Goal: Task Accomplishment & Management: Complete application form

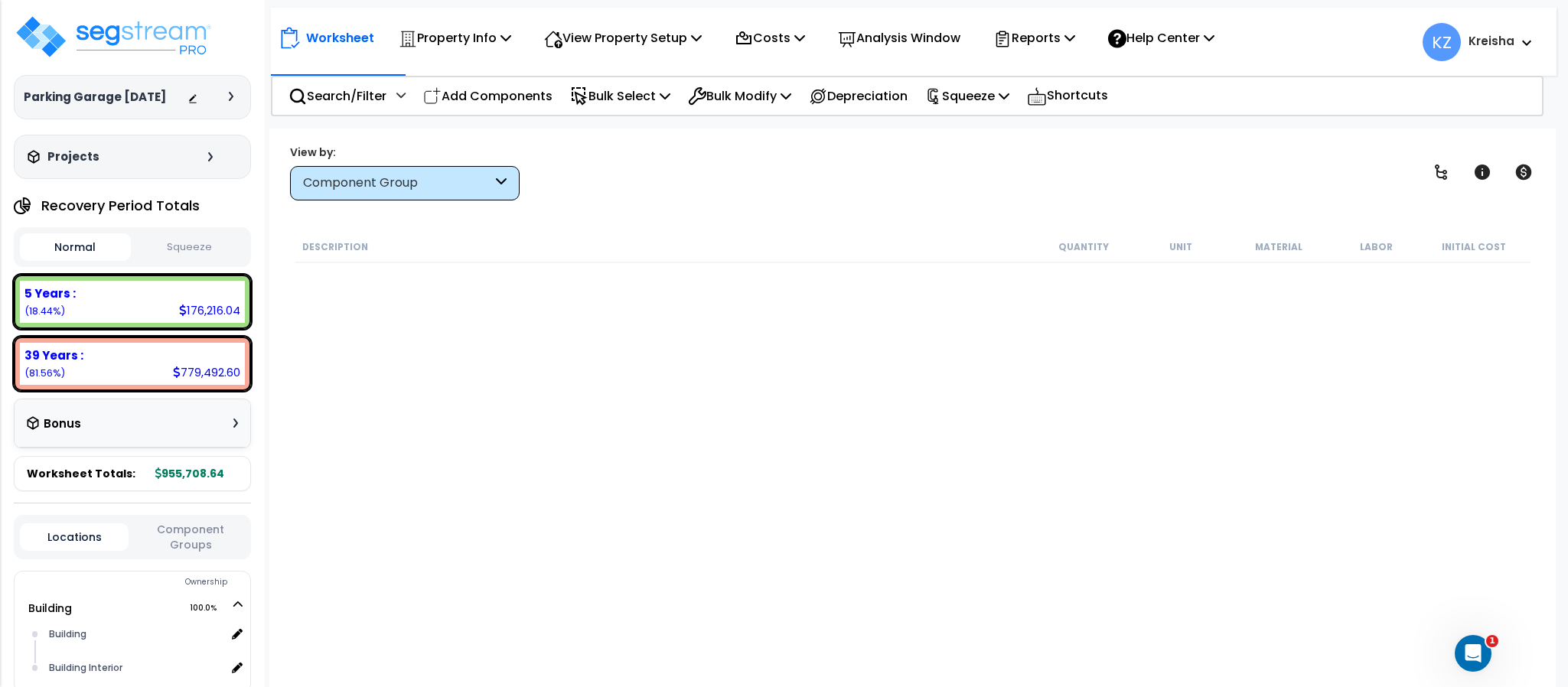
scroll to position [117, 0]
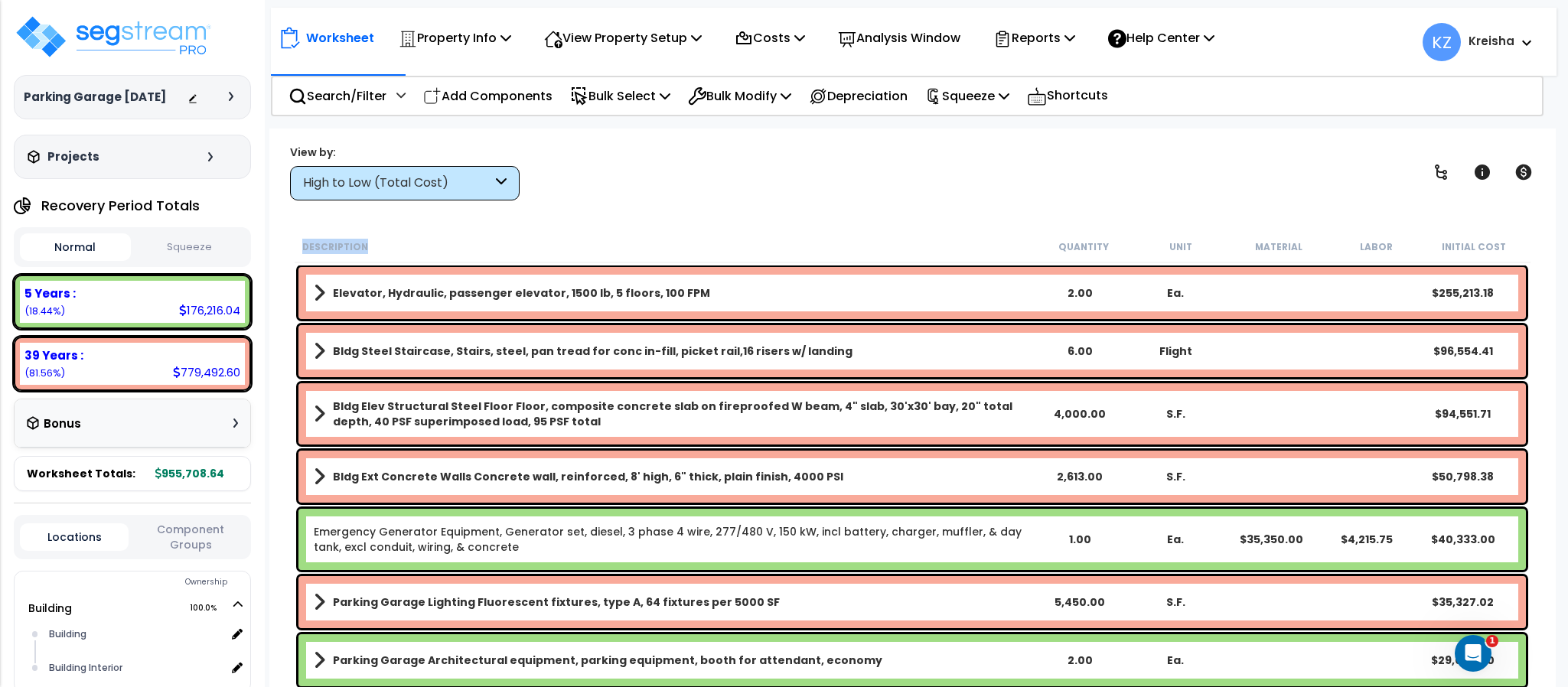
drag, startPoint x: 462, startPoint y: 210, endPoint x: 464, endPoint y: 170, distance: 40.0
click at [464, 170] on div "Worksheet Property Info Property Setup Add Property Unit Template property Clon…" at bounding box center [912, 472] width 1286 height 687
click at [464, 170] on div "High to Low (Total Cost)" at bounding box center [405, 183] width 230 height 34
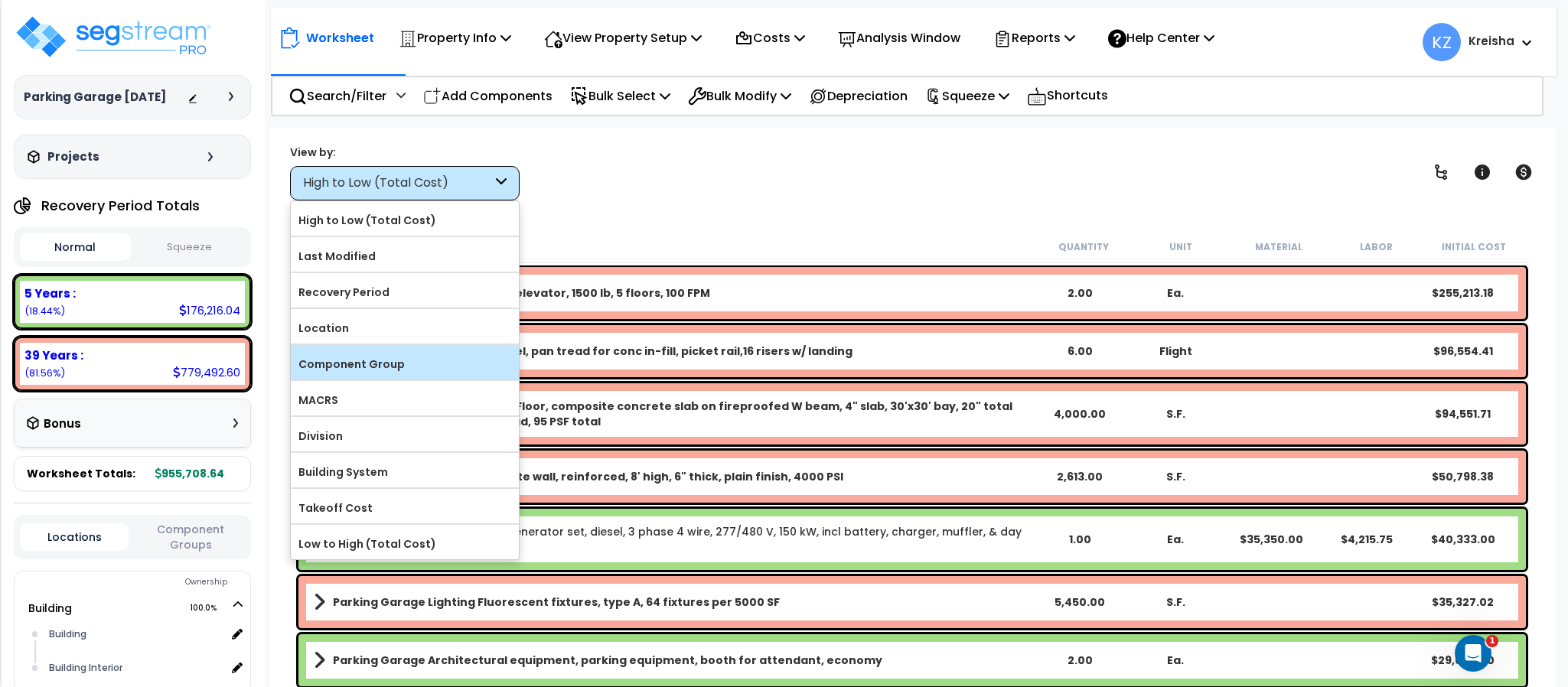
click at [405, 363] on label "Component Group" at bounding box center [405, 363] width 228 height 23
click at [0, 0] on input "Component Group" at bounding box center [0, 0] width 0 height 0
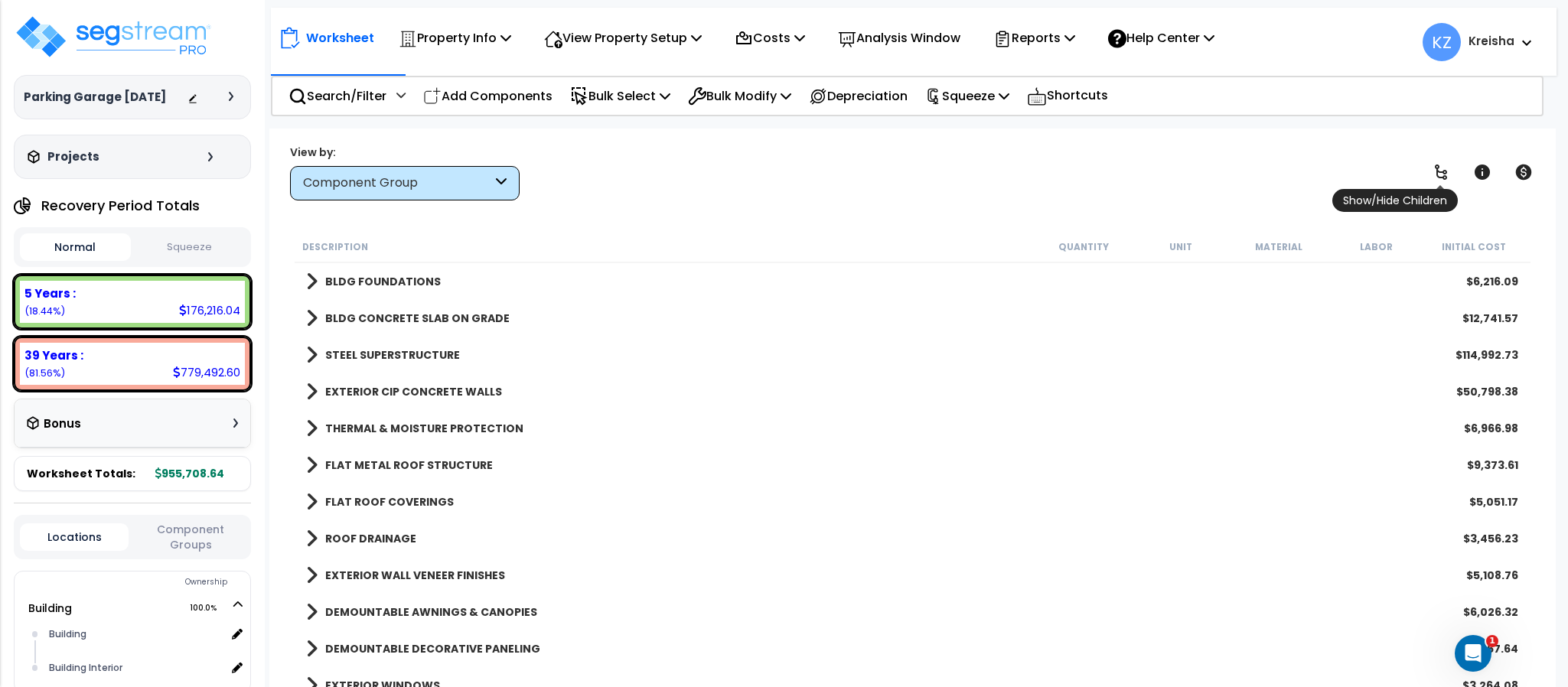
click at [1447, 163] on icon at bounding box center [1441, 172] width 19 height 19
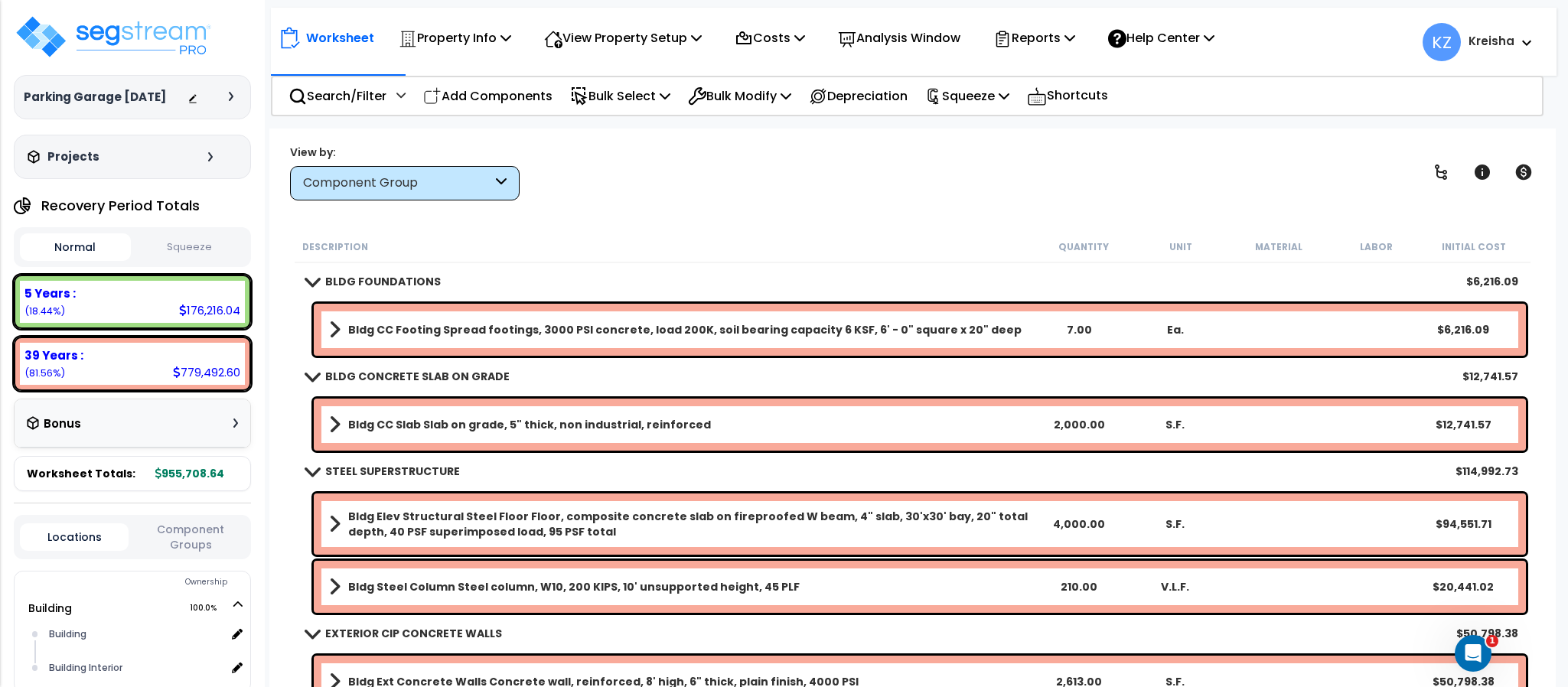
click at [834, 202] on div "Worksheet Property Info Property Setup Add Property Unit Template property Clon…" at bounding box center [912, 472] width 1286 height 687
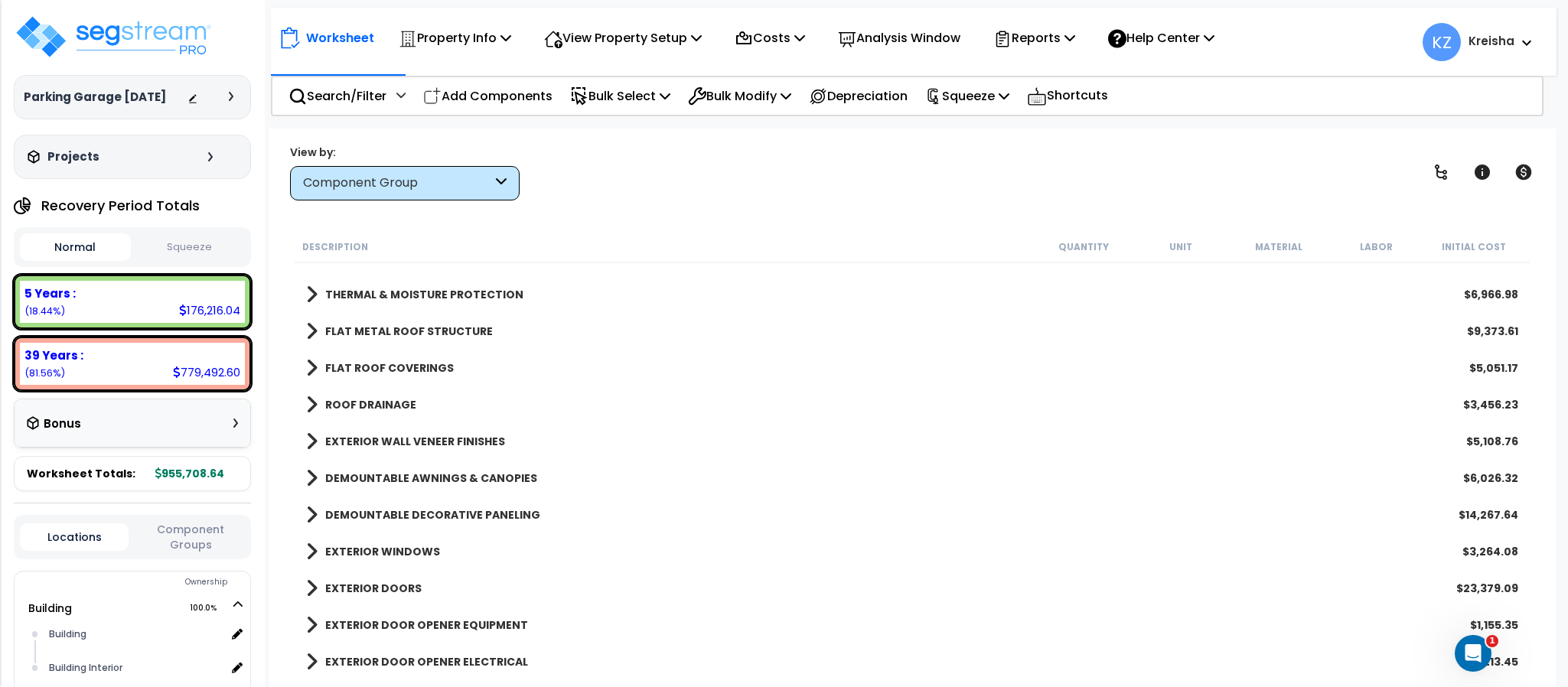
scroll to position [60, 0]
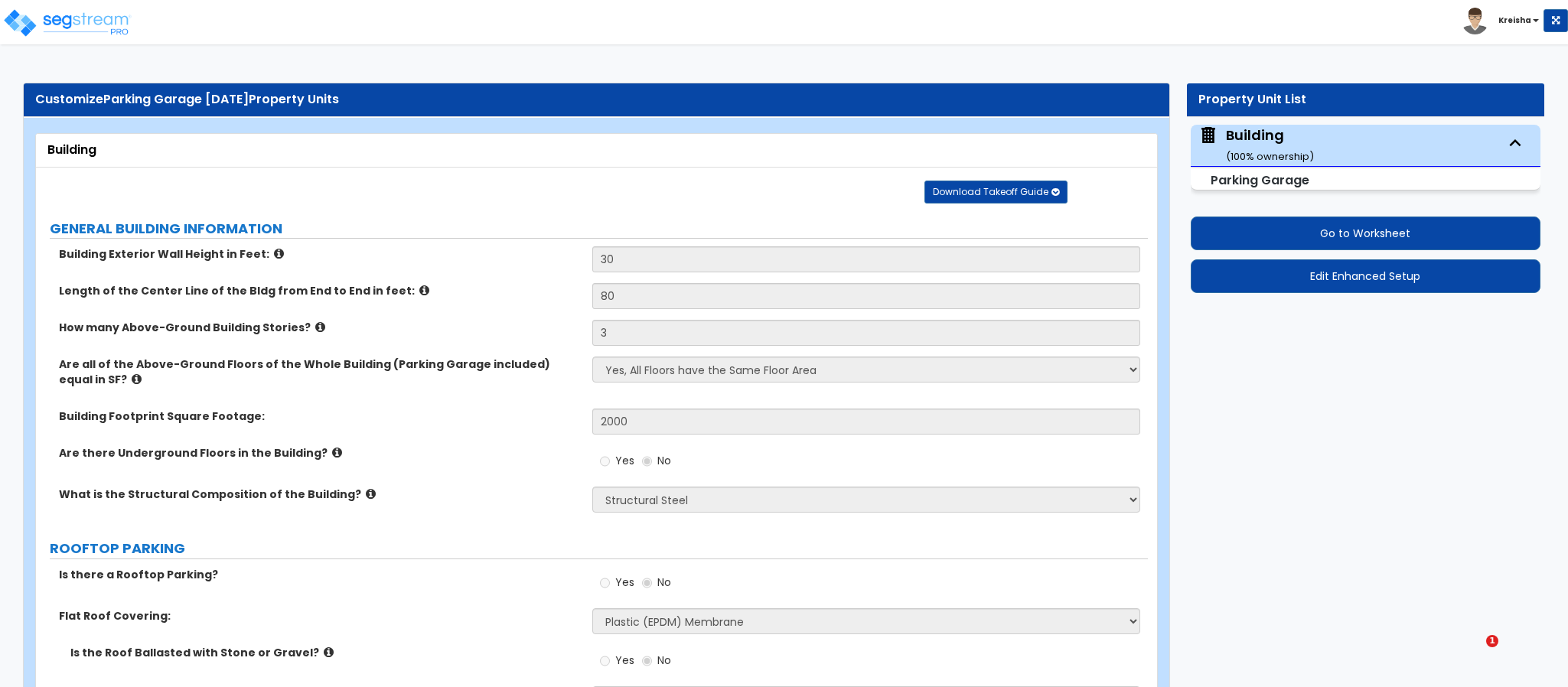
select select "4"
select select "3"
select select "4"
select select "2"
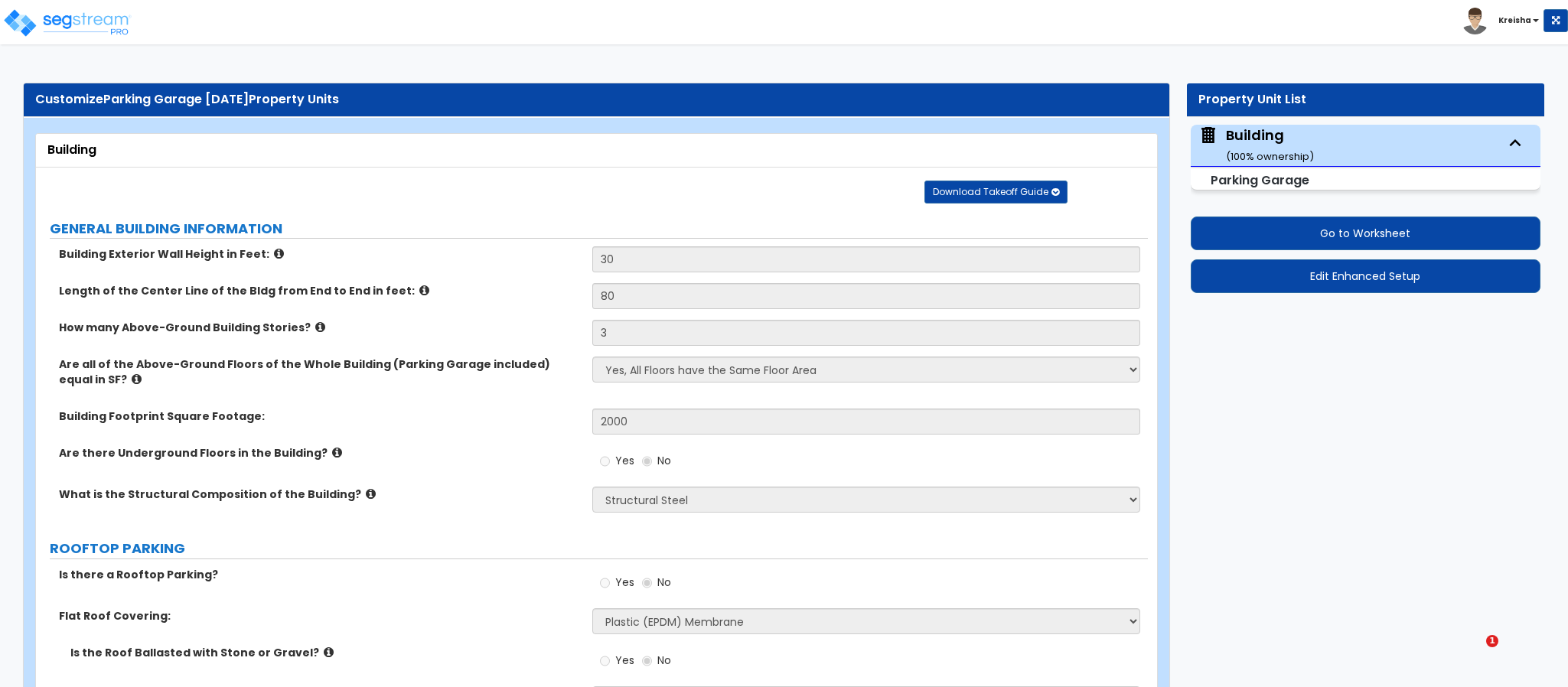
select select "5"
select select "2"
select select "1"
select select "2"
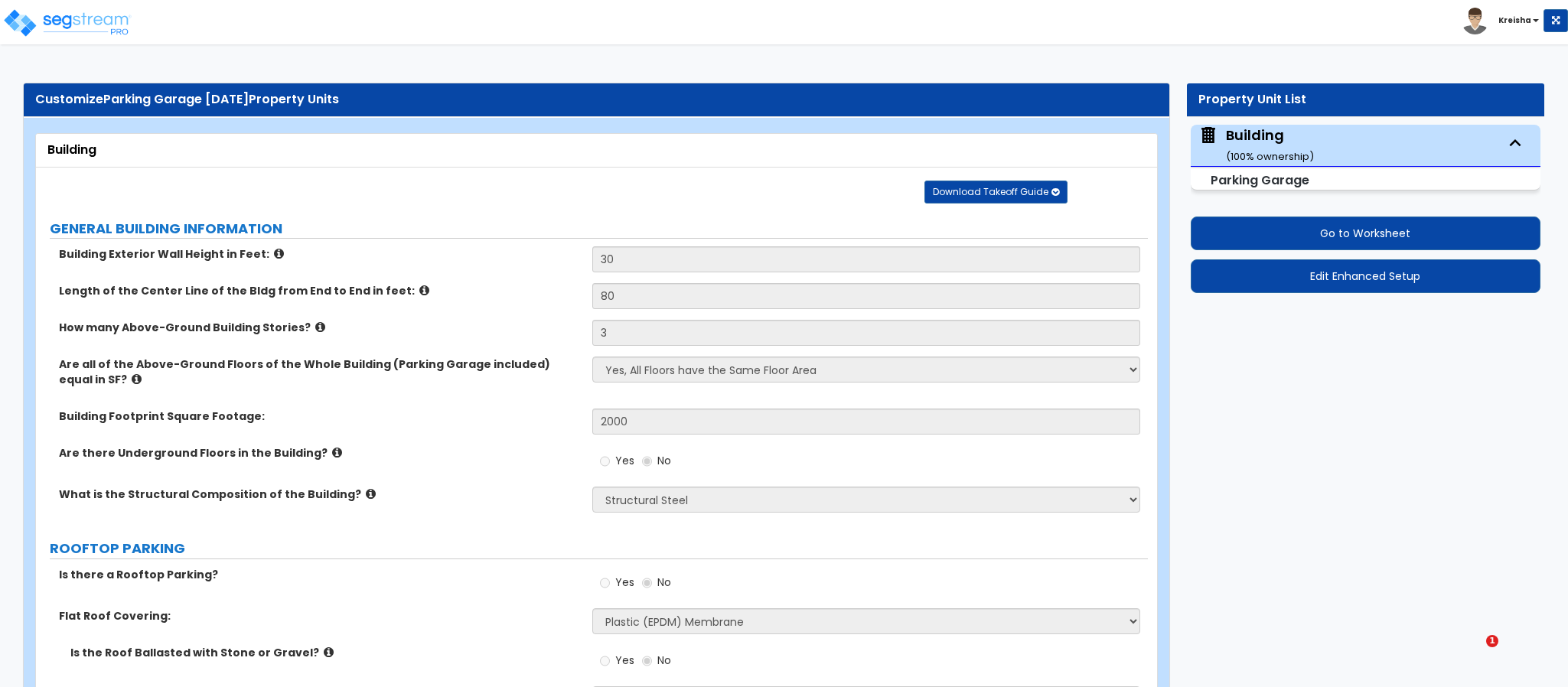
select select "2"
select select "1"
select select "2"
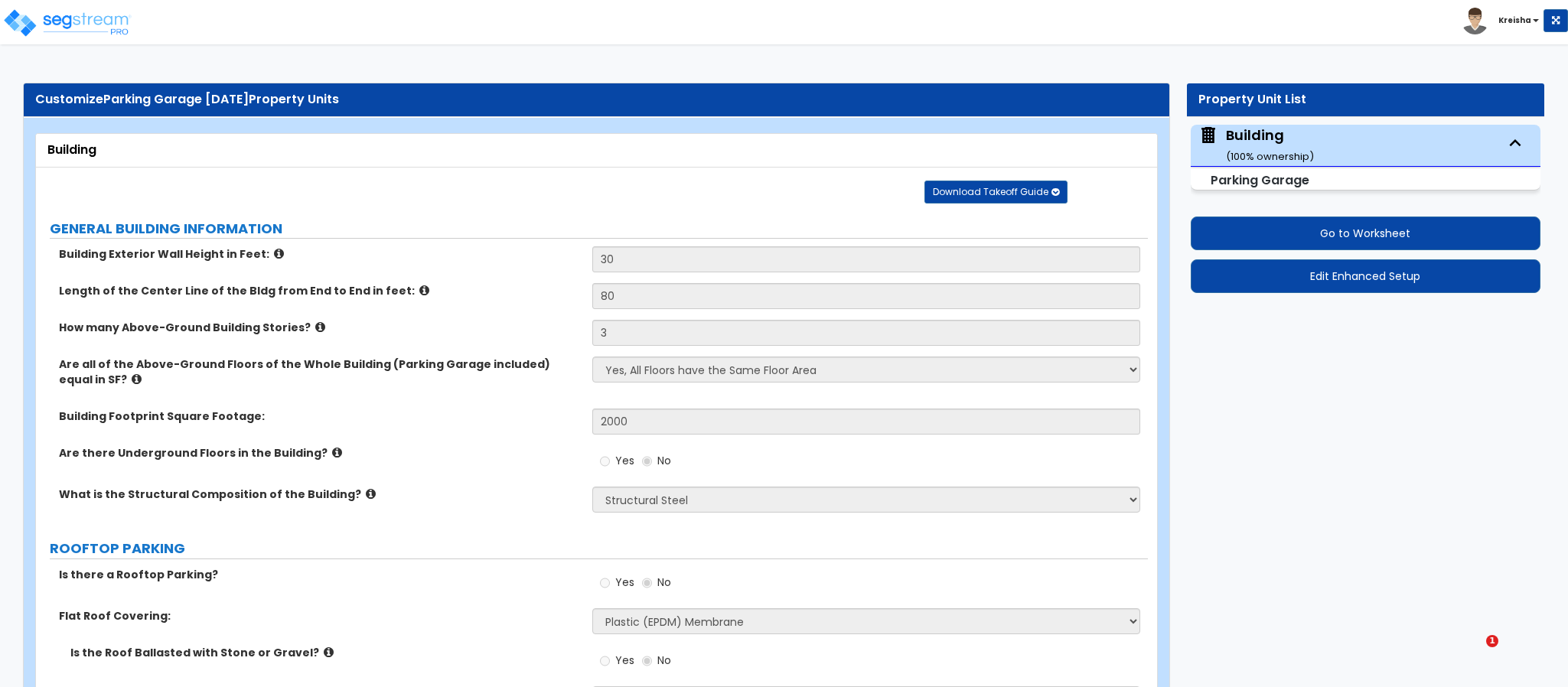
select select "2"
select select "1"
select select "3"
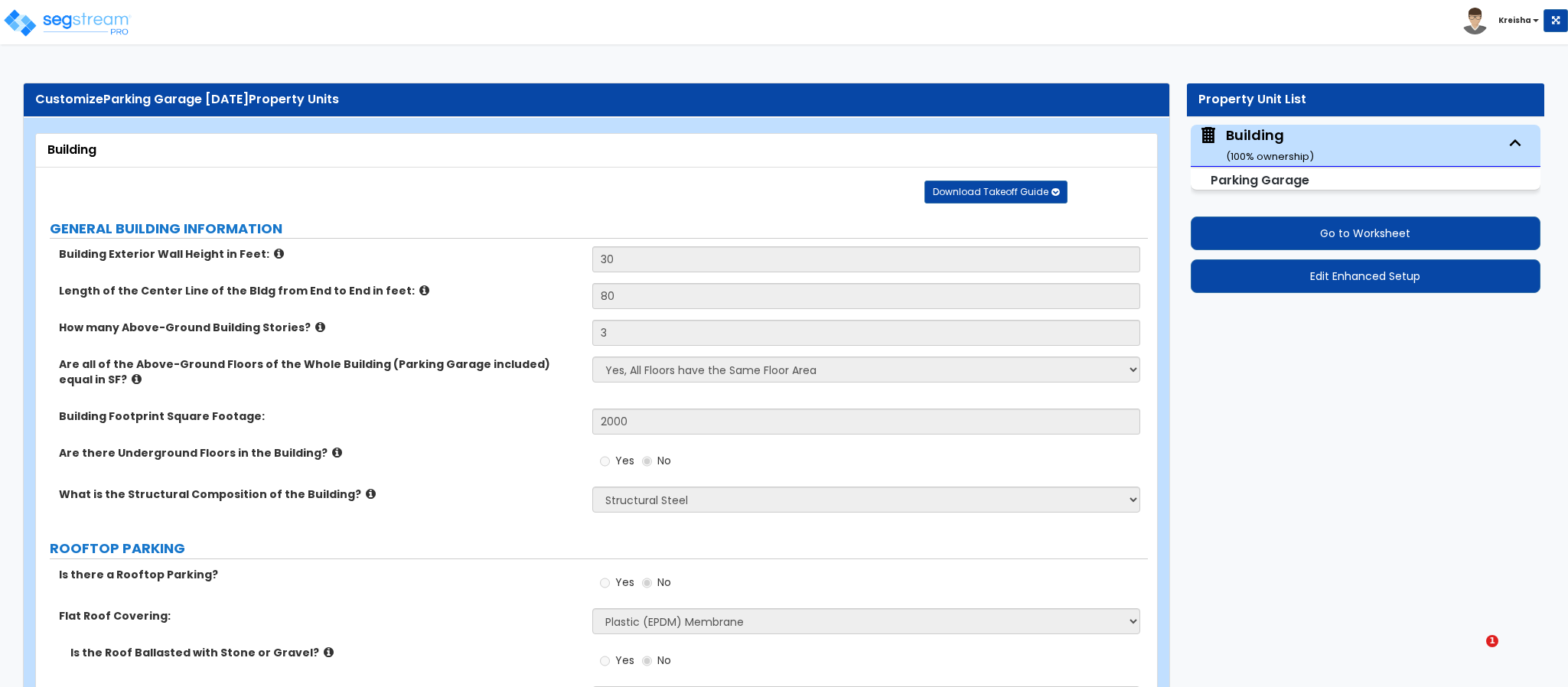
select select "1"
select select "3"
select select "1"
select select "2"
select select "3"
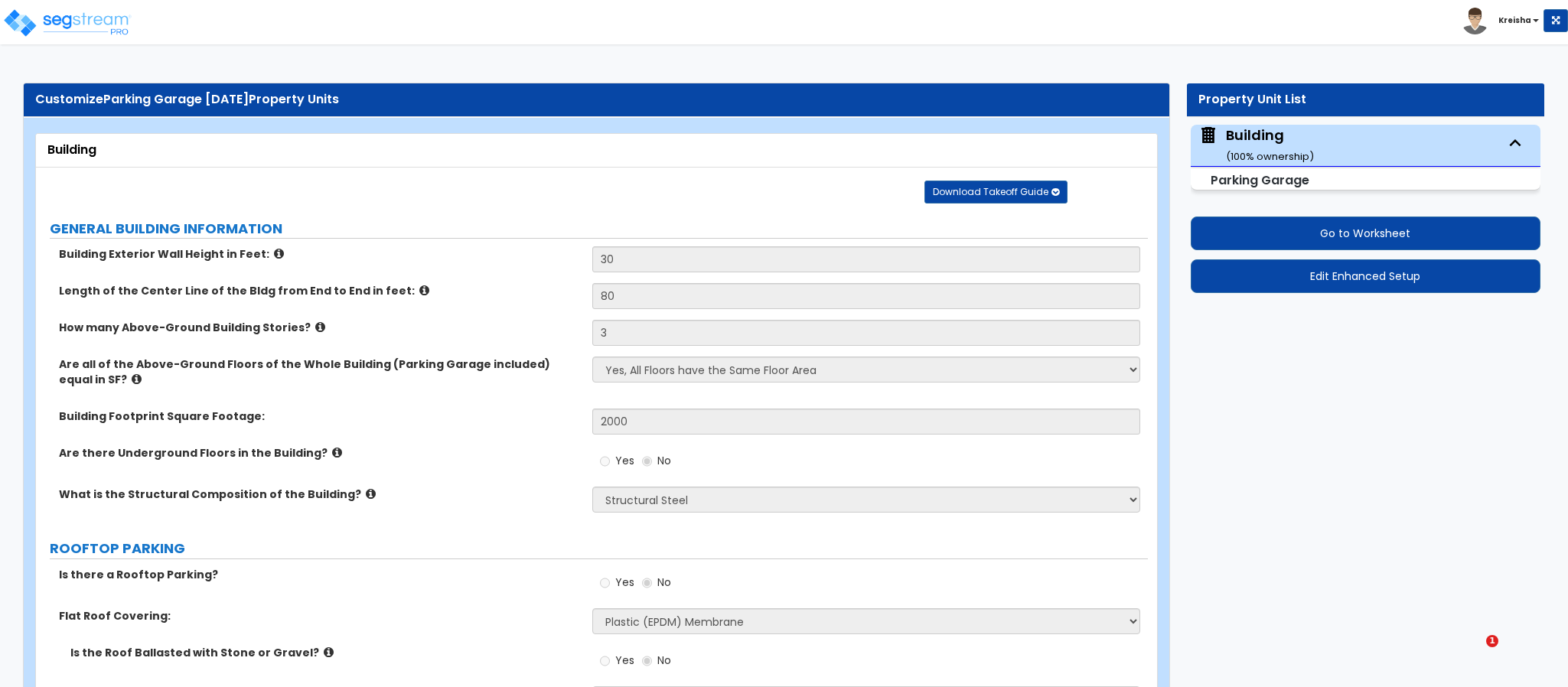
select select "2"
select select "4"
select select "1"
select select "2"
select select "3"
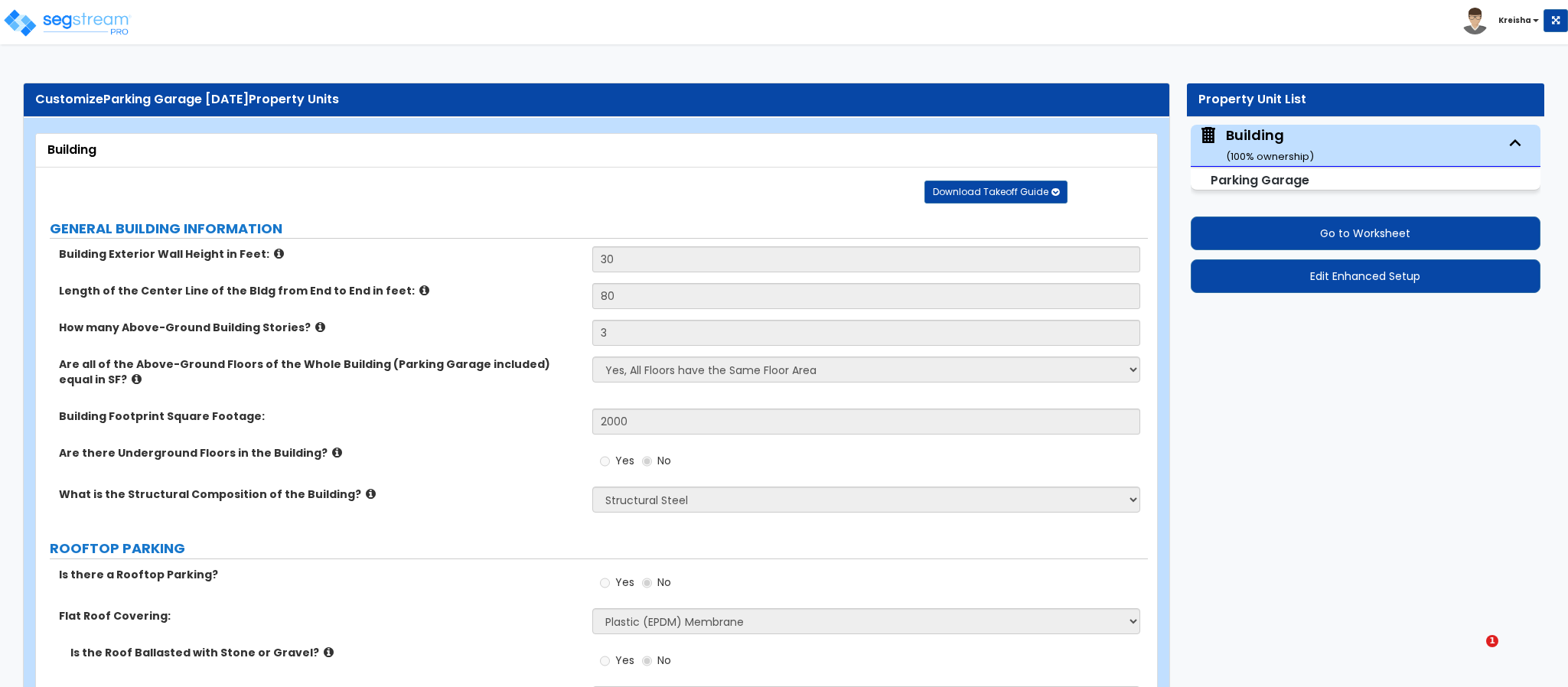
select select "2"
select select "3"
select select "2"
select select "1"
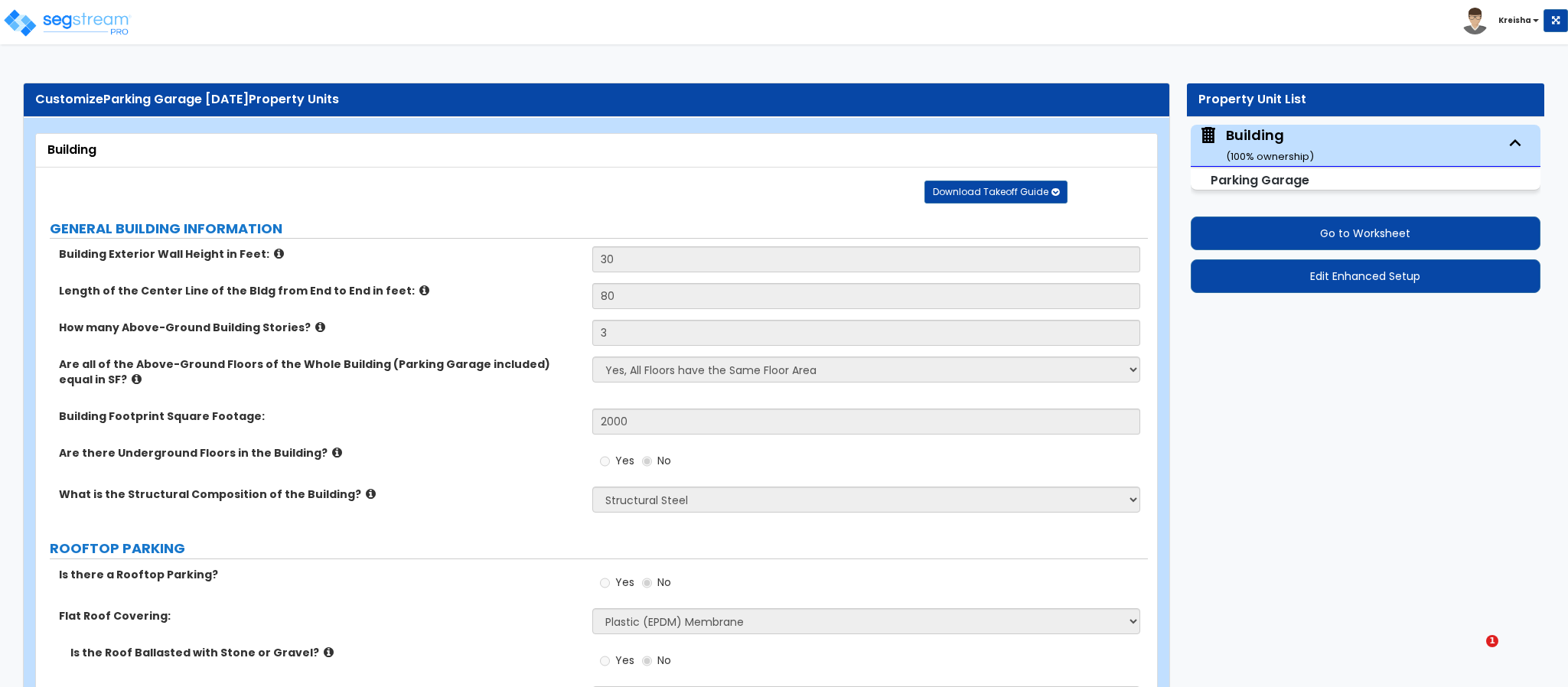
select select "2"
select select "1"
select select "6"
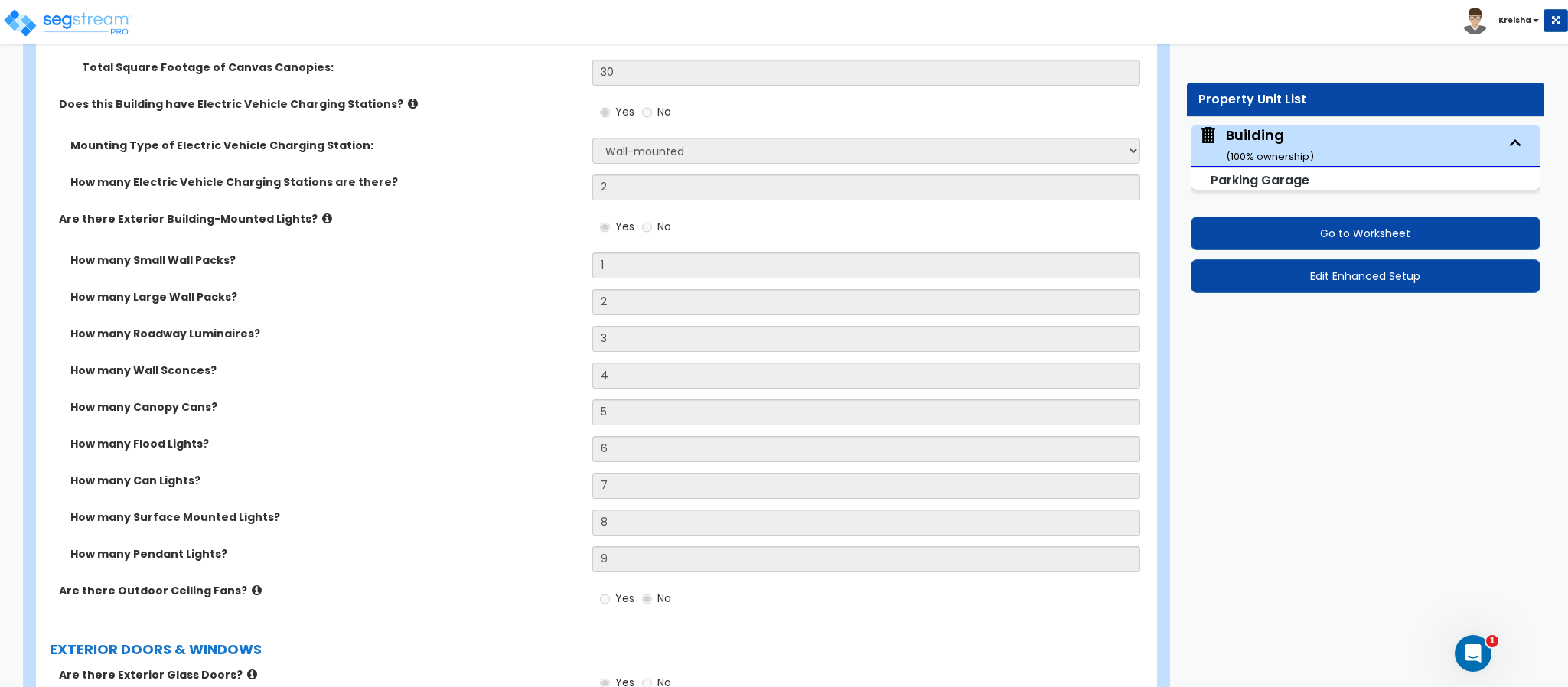
scroll to position [1405, 0]
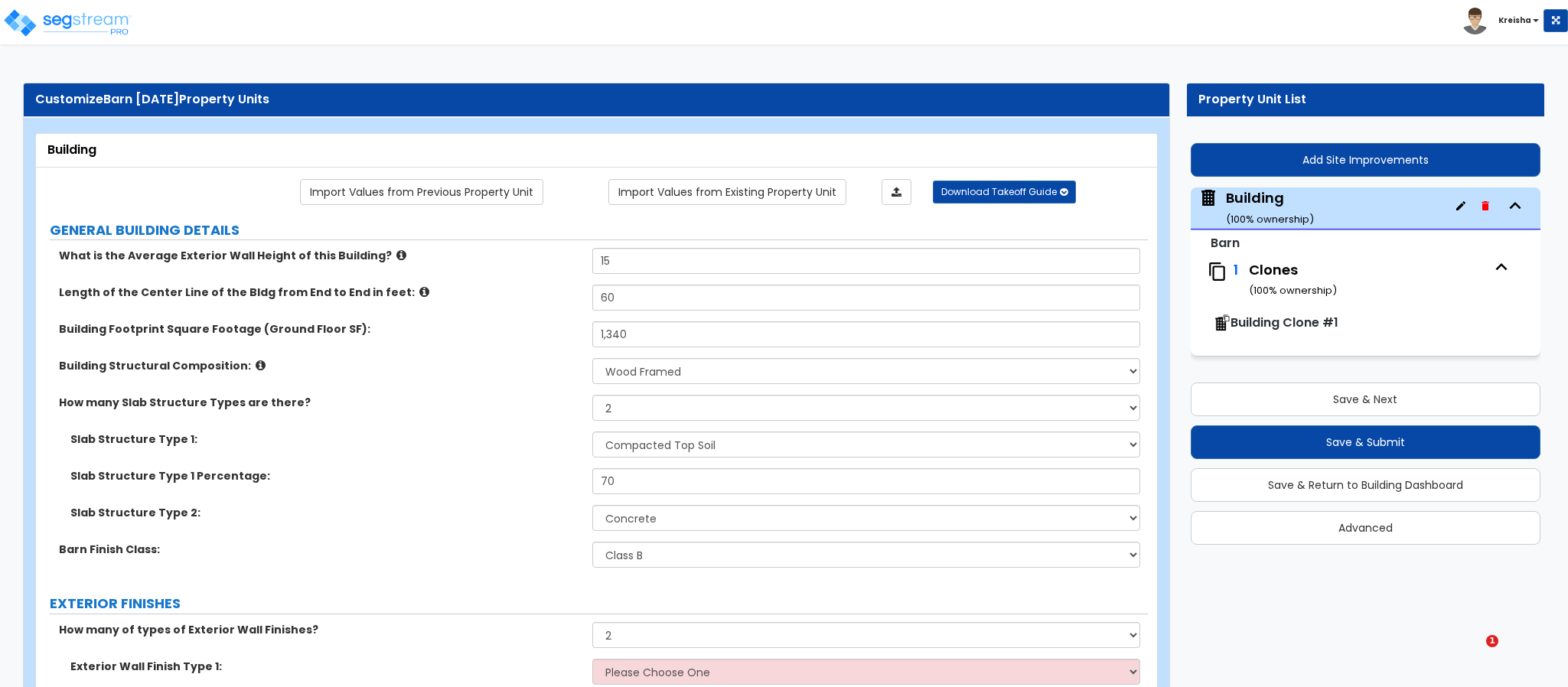
select select "7"
select select "2"
select select "1"
select select "3"
select select "1"
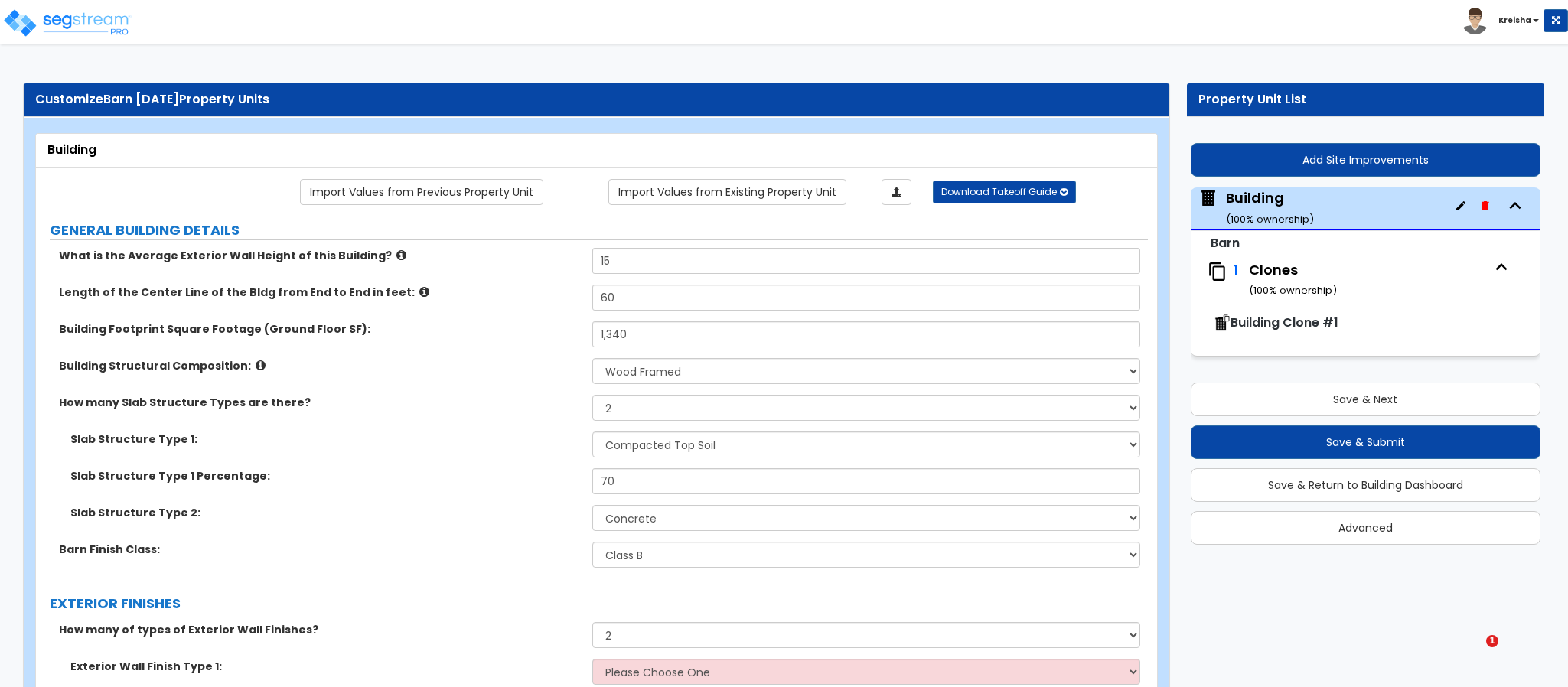
select select "2"
select select "3"
select select "4"
select select "2"
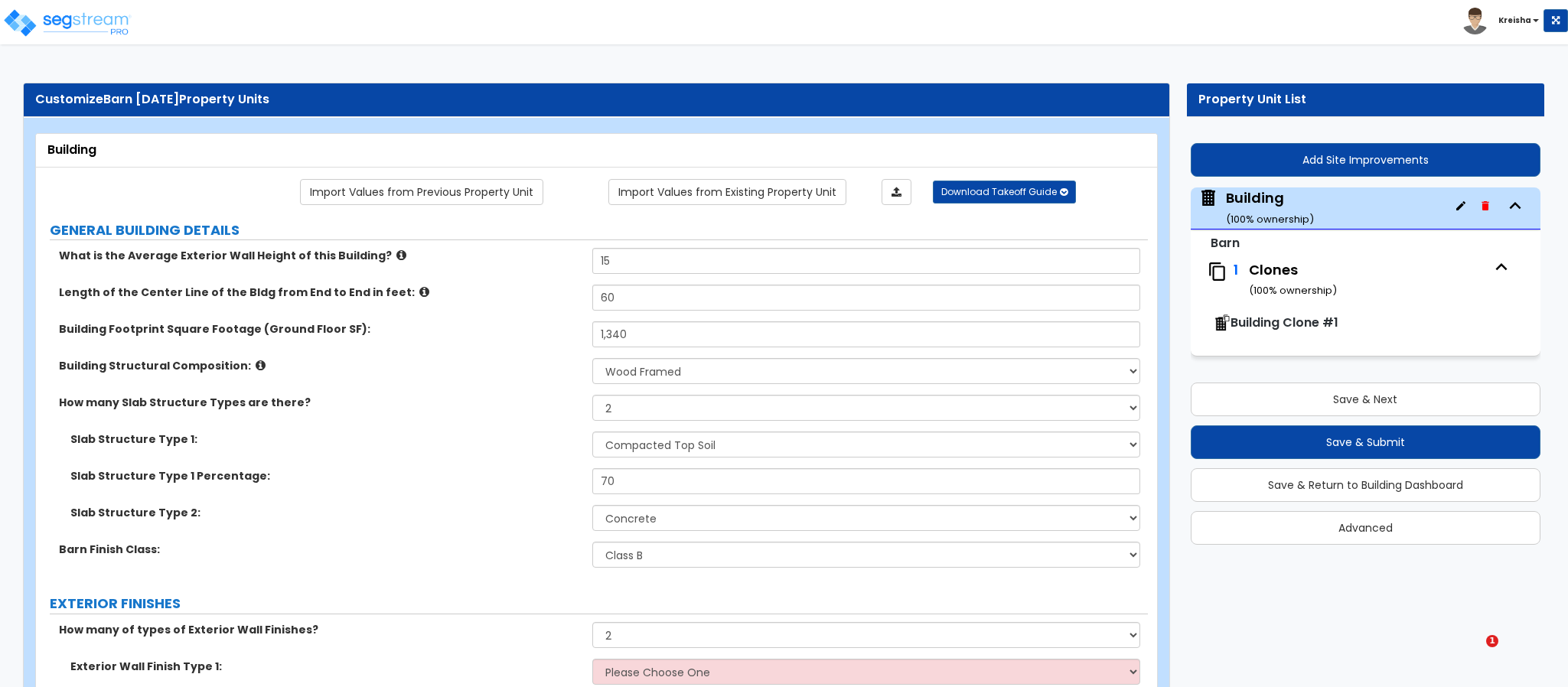
select select "3"
select select "2"
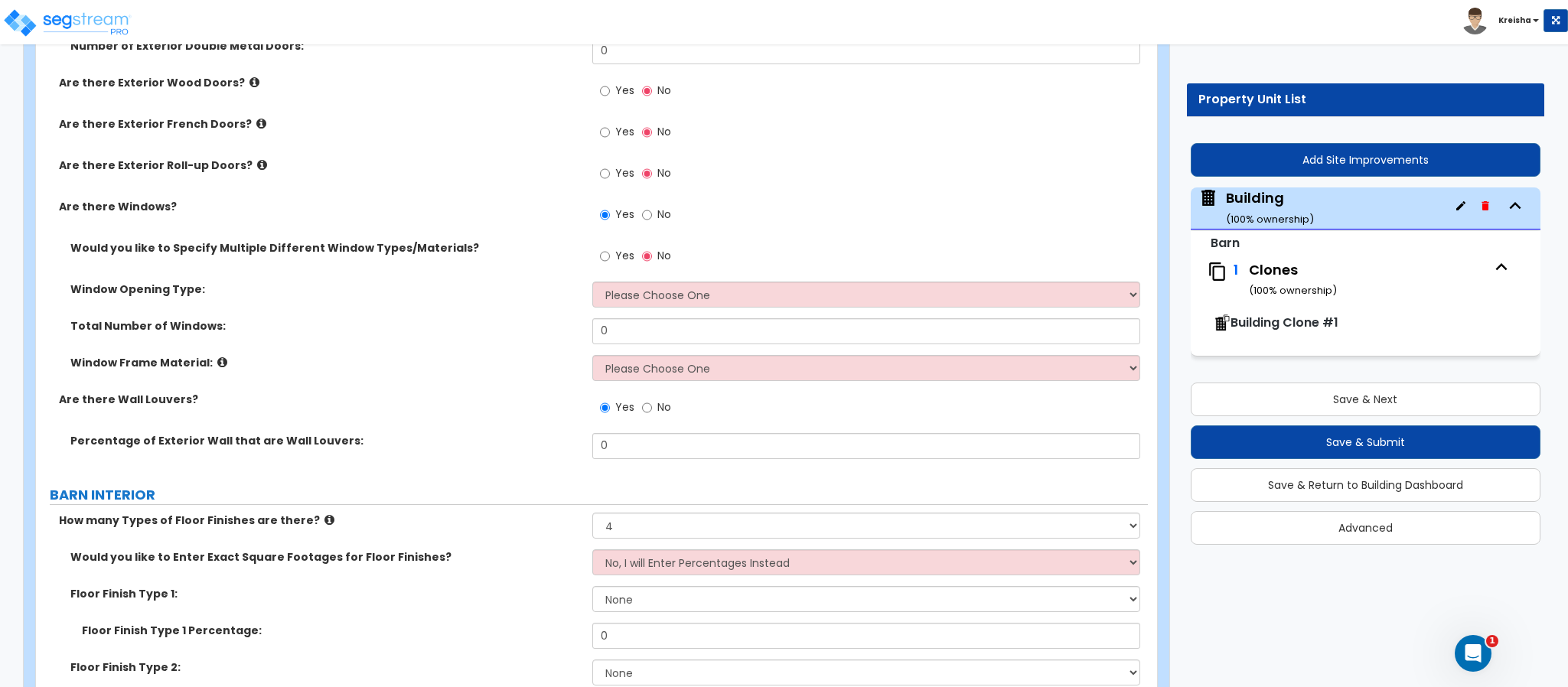
scroll to position [1241, 0]
